Goal: Task Accomplishment & Management: Use online tool/utility

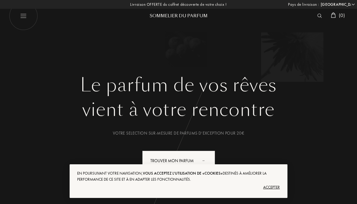
select select "FR"
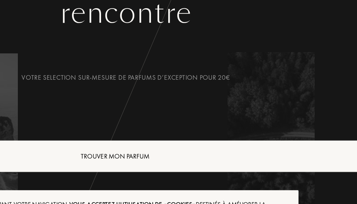
select select "FR"
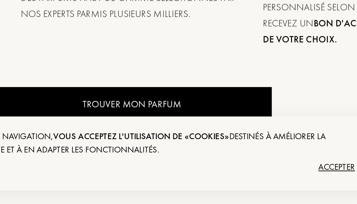
scroll to position [269, 0]
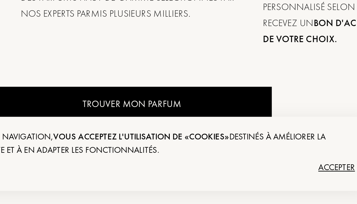
click at [154, 182] on div "Accepter" at bounding box center [178, 187] width 203 height 10
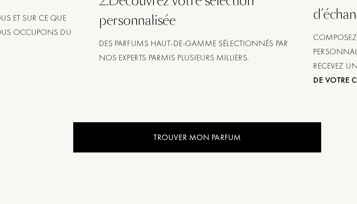
scroll to position [0, 0]
click at [115, 162] on div "Trouver mon parfum" at bounding box center [178, 169] width 127 height 15
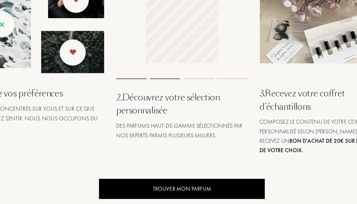
select select "FR"
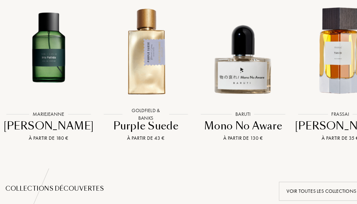
scroll to position [467, 0]
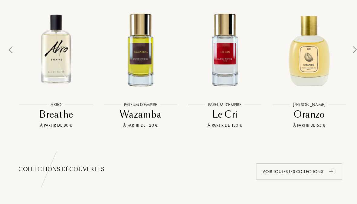
click at [273, 69] on div at bounding box center [303, 53] width 80 height 93
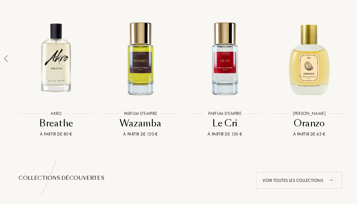
scroll to position [486, 0]
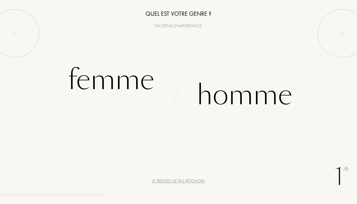
click at [117, 80] on div "Femme" at bounding box center [111, 79] width 87 height 41
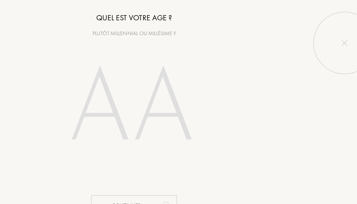
click at [114, 85] on input "number" at bounding box center [179, 84] width 130 height 104
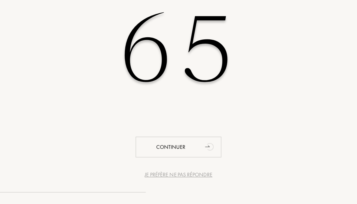
type input "65"
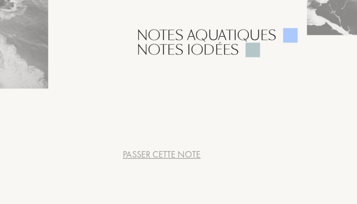
click at [161, 178] on div "Passer cette note" at bounding box center [179, 181] width 36 height 6
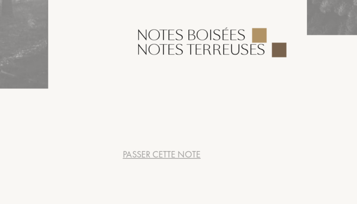
click at [161, 178] on div "Passer cette note" at bounding box center [179, 181] width 36 height 6
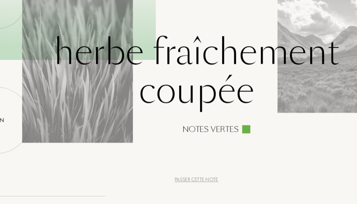
click at [167, 178] on div "Passer cette note" at bounding box center [179, 181] width 36 height 6
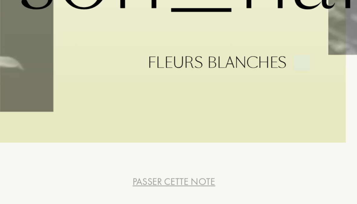
click at [161, 178] on div "Passer cette note" at bounding box center [179, 181] width 36 height 6
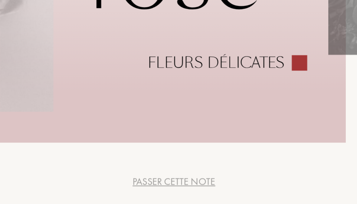
click at [161, 178] on div "Passer cette note" at bounding box center [179, 181] width 36 height 6
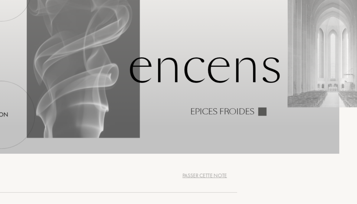
click at [173, 178] on div "Passer cette note" at bounding box center [179, 181] width 36 height 6
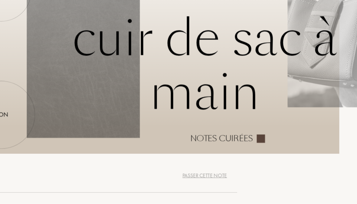
click at [174, 0] on html "4 /5 Dans la vie de tous les jours Est-ce que vous aimez cette odeur ? Cuir de …" at bounding box center [178, 0] width 357 height 0
click at [170, 178] on div "Passer cette note" at bounding box center [179, 181] width 36 height 6
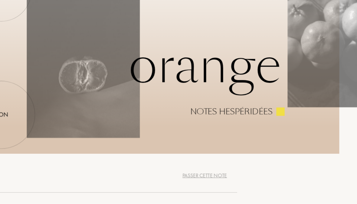
click at [195, 71] on div "Orange Notes hespéridées" at bounding box center [179, 102] width 286 height 62
click at [176, 178] on div "Passer cette note" at bounding box center [179, 181] width 36 height 6
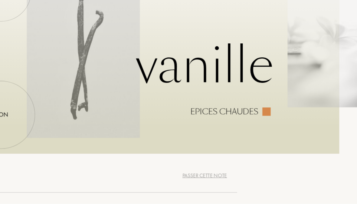
click at [174, 178] on div "Passer cette note" at bounding box center [179, 181] width 36 height 6
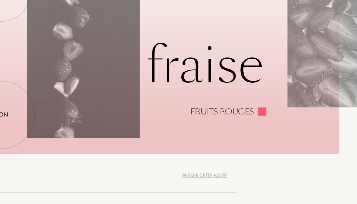
click at [173, 178] on div "Passer cette note" at bounding box center [179, 181] width 36 height 6
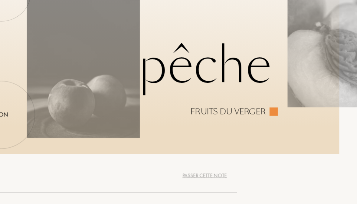
click at [173, 0] on html "4 /5 Dans la vie de tous les jours Est-ce que vous aimez cette odeur ? Pêche Fr…" at bounding box center [178, 0] width 357 height 0
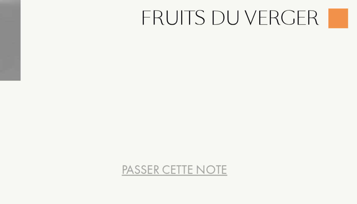
click at [161, 178] on div "Passer cette note" at bounding box center [179, 181] width 36 height 6
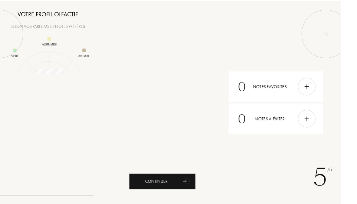
scroll to position [79, 79]
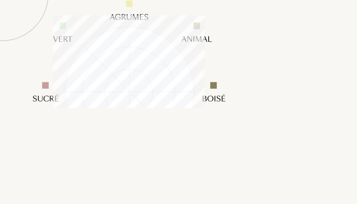
click at [109, 50] on img at bounding box center [80, 83] width 121 height 121
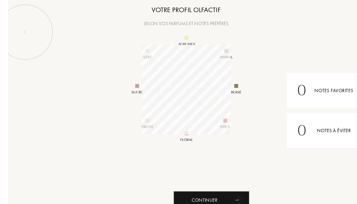
scroll to position [0, 0]
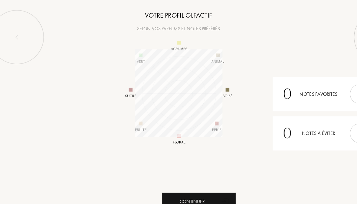
click at [194, 183] on div "Continuer" at bounding box center [178, 181] width 67 height 16
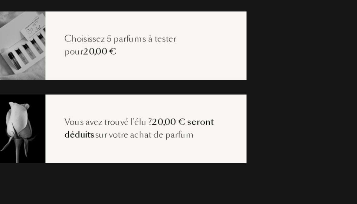
click at [111, 44] on div "Choisissez 5 parfums à tester pour 20,00 €" at bounding box center [173, 51] width 125 height 15
